Goal: Task Accomplishment & Management: Manage account settings

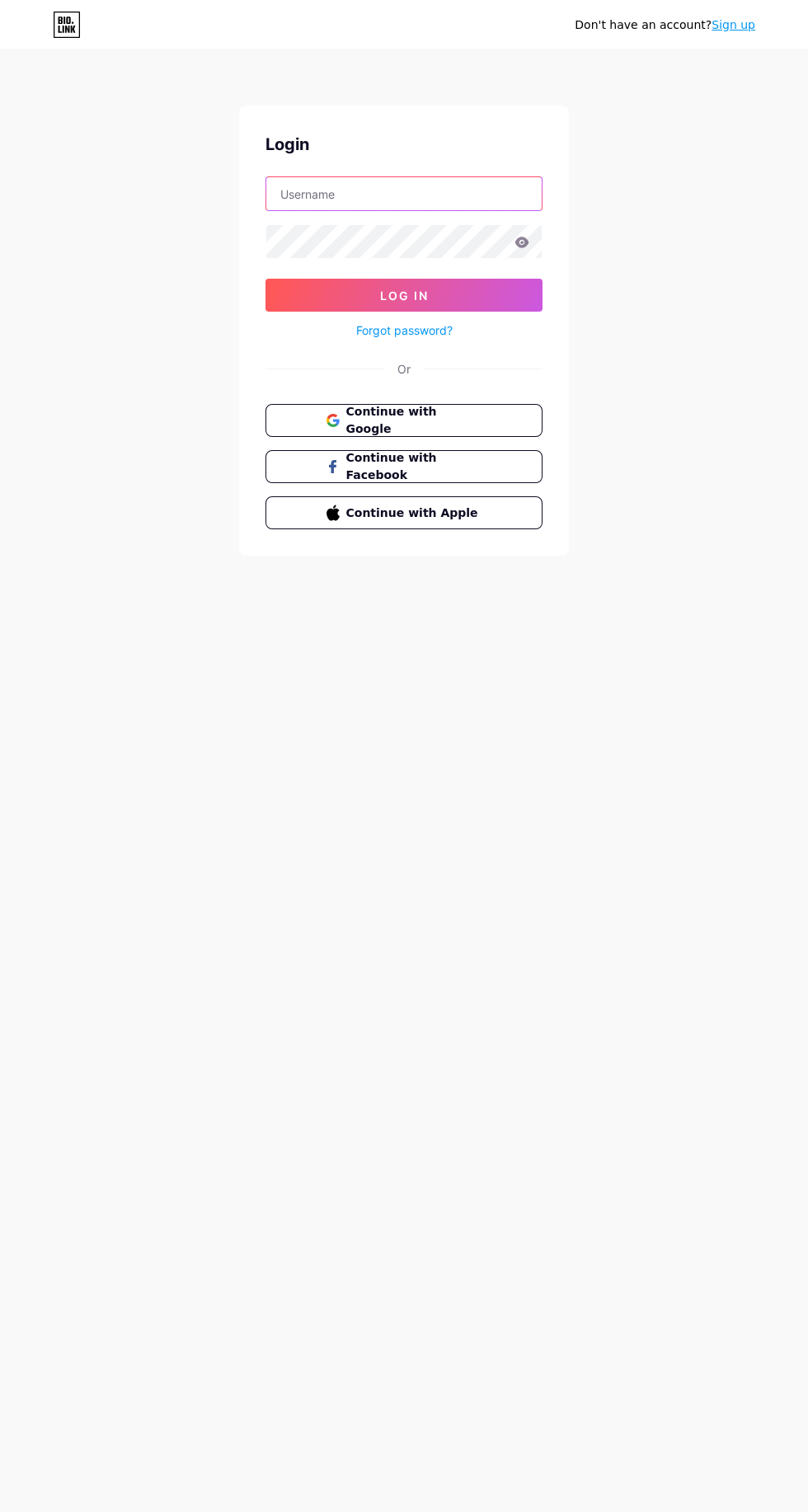
click at [508, 190] on input "text" at bounding box center [403, 194] width 275 height 33
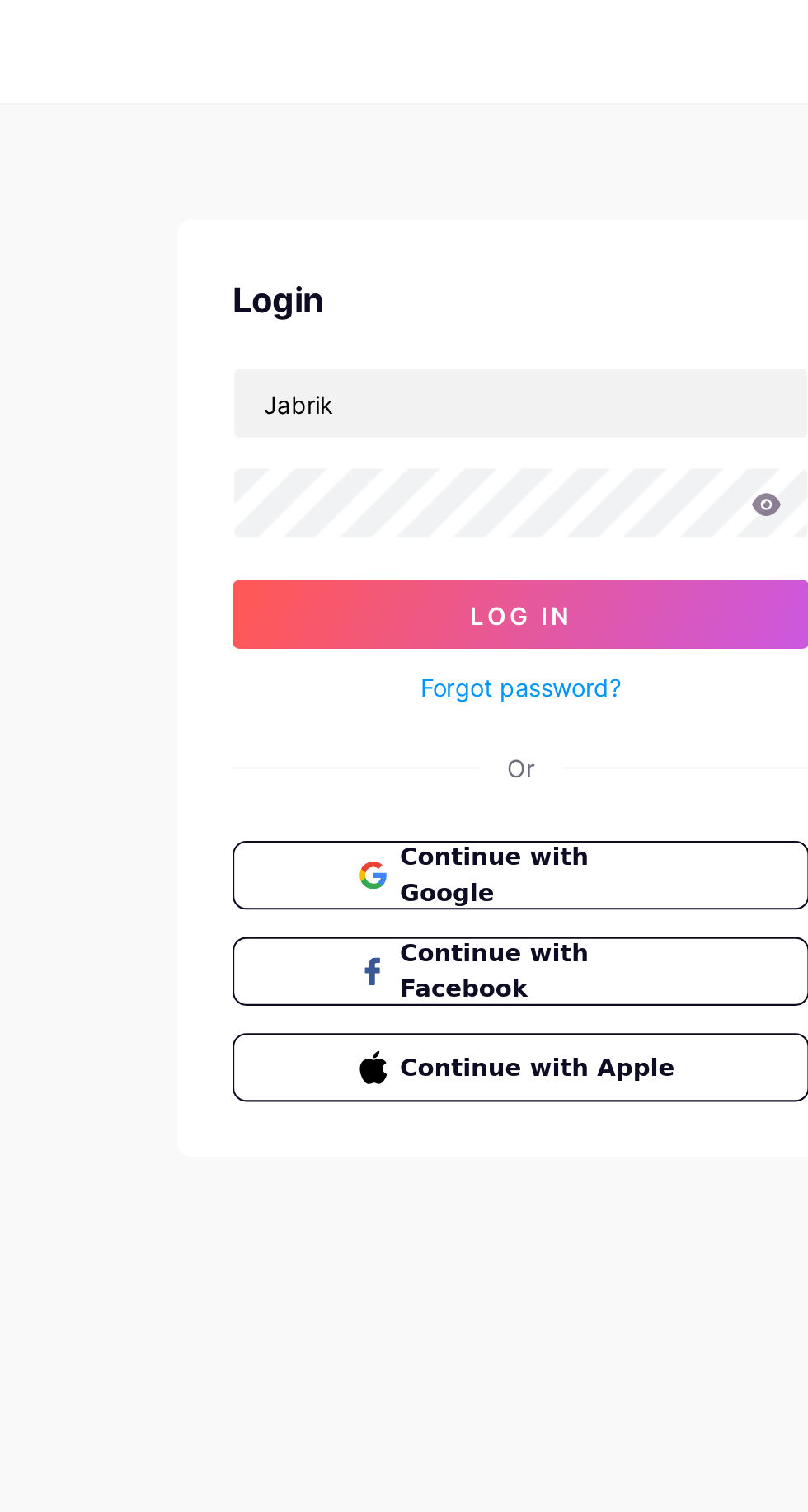
click at [446, 284] on button "Log In" at bounding box center [404, 295] width 277 height 33
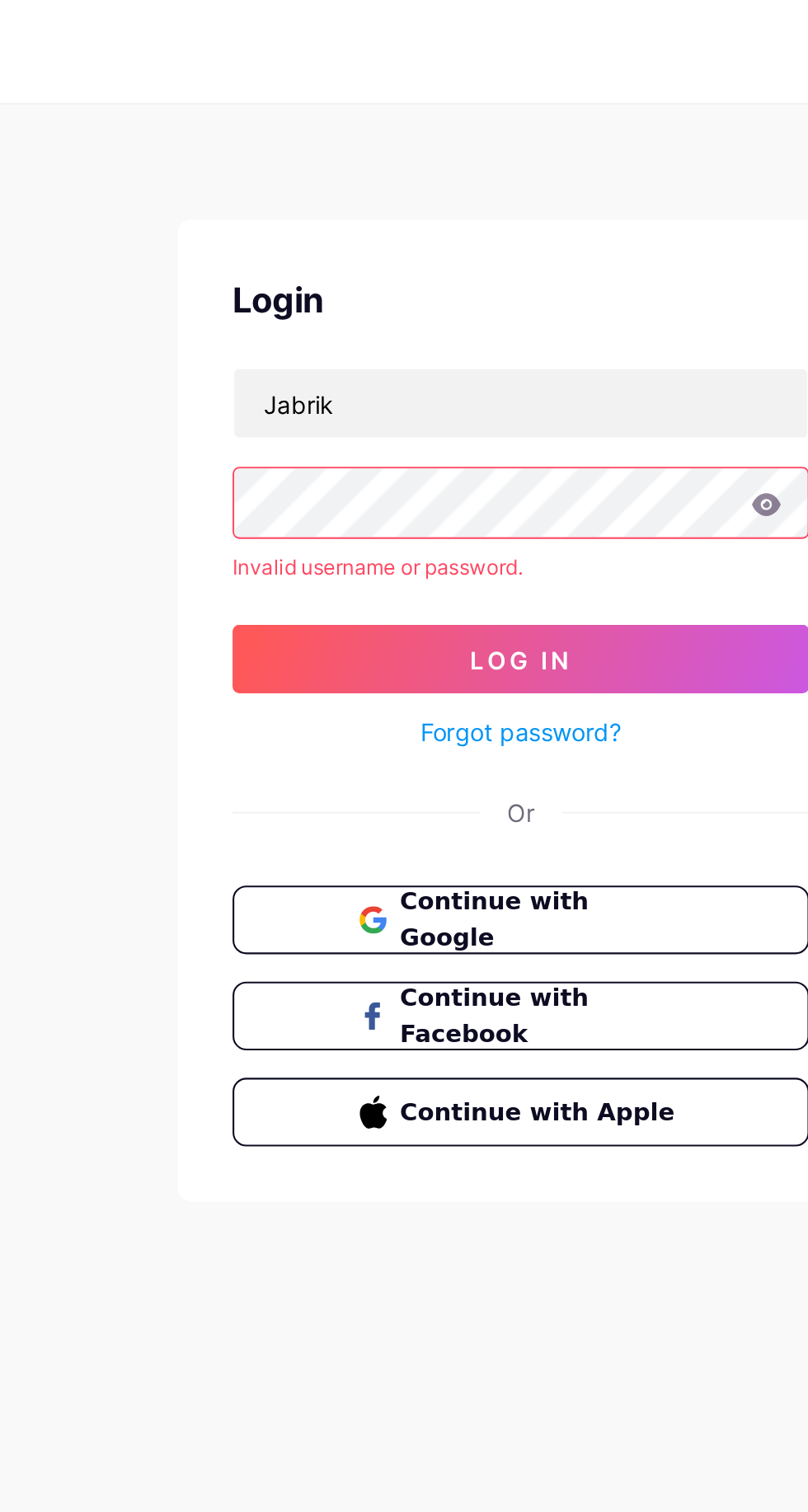
click at [429, 316] on button "Log In" at bounding box center [404, 316] width 277 height 33
click at [523, 238] on icon at bounding box center [522, 242] width 14 height 10
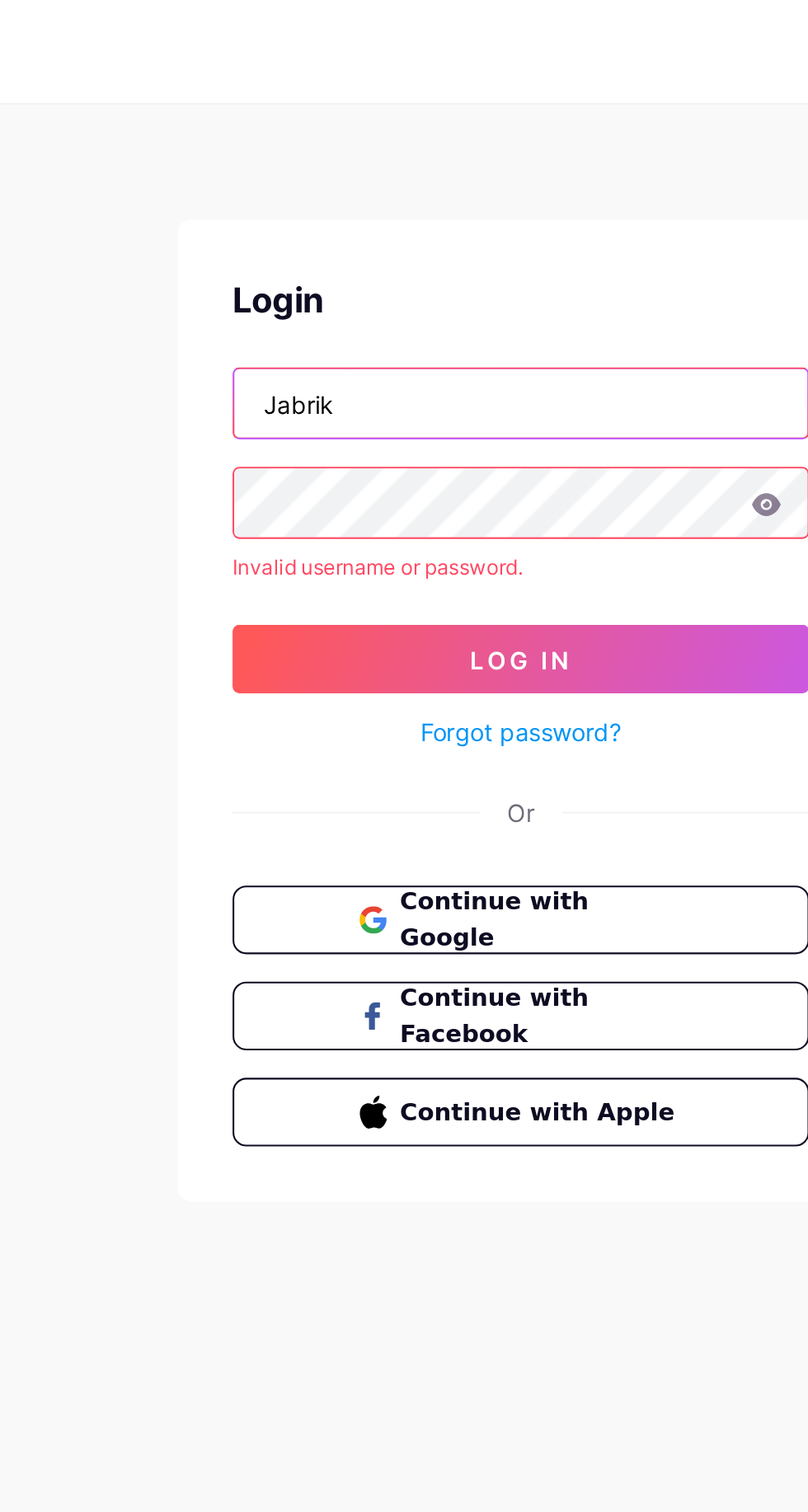
click at [365, 199] on input "Jabrik" at bounding box center [403, 194] width 275 height 33
type input "J"
